Goal: Task Accomplishment & Management: Manage account settings

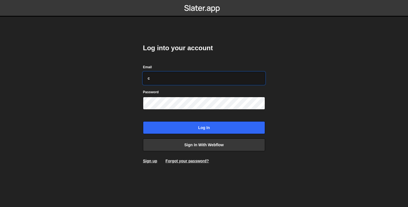
type input "camille@feedbackfruits.com"
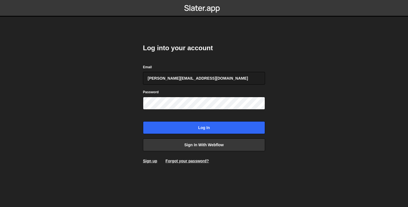
click at [167, 117] on form "Email camille@feedbackfruits.com Password Log in" at bounding box center [204, 99] width 122 height 70
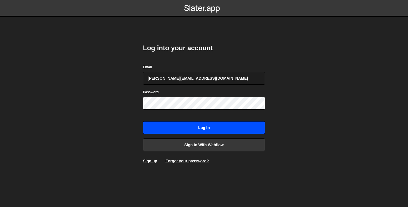
click at [188, 125] on input "Log in" at bounding box center [204, 127] width 122 height 13
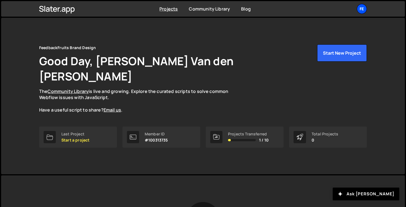
click at [363, 8] on div "Fe" at bounding box center [362, 9] width 10 height 10
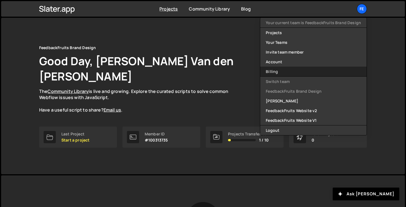
click at [278, 71] on link "Billing" at bounding box center [313, 72] width 106 height 10
